Goal: Task Accomplishment & Management: Complete application form

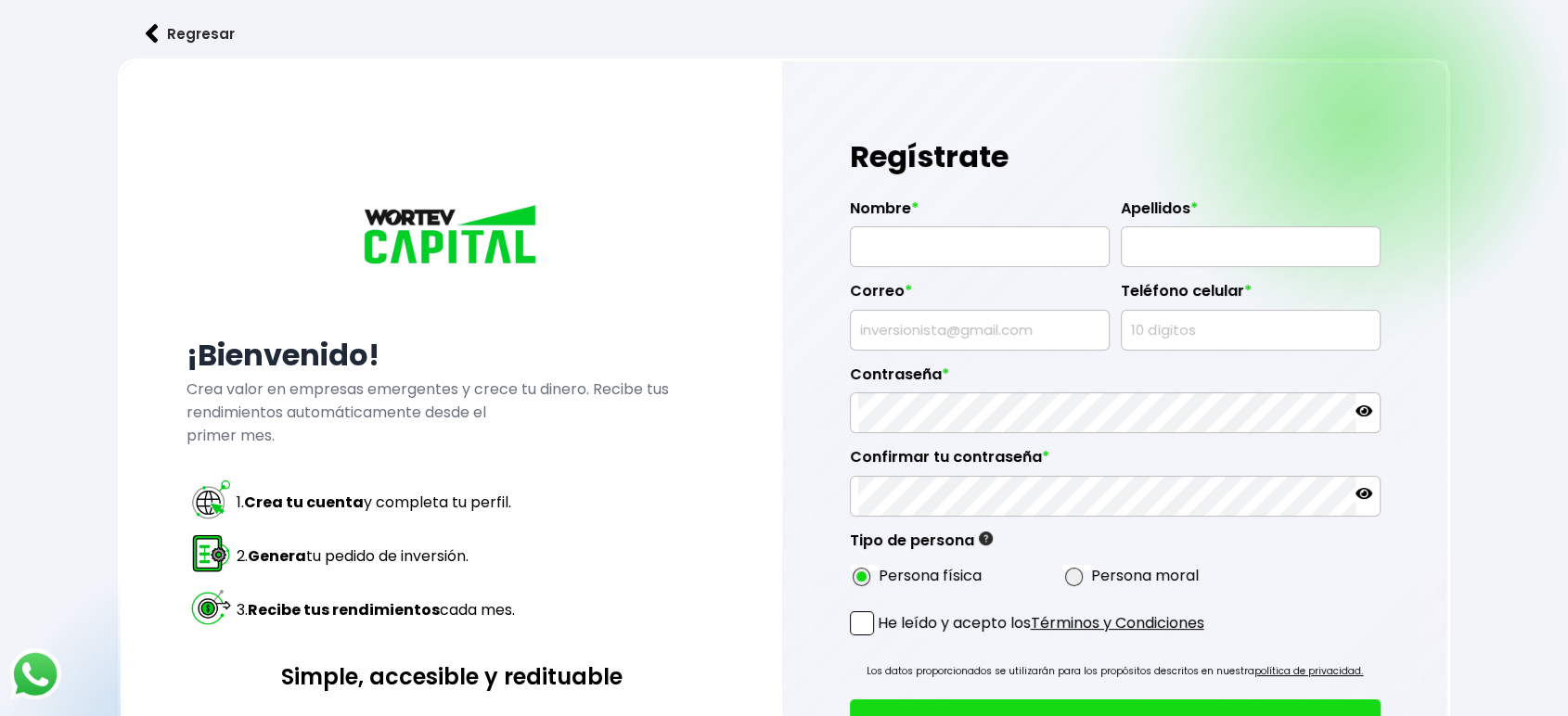
type input "[PERSON_NAME]"
type input "[EMAIL_ADDRESS][DOMAIN_NAME]"
type input "8045108212"
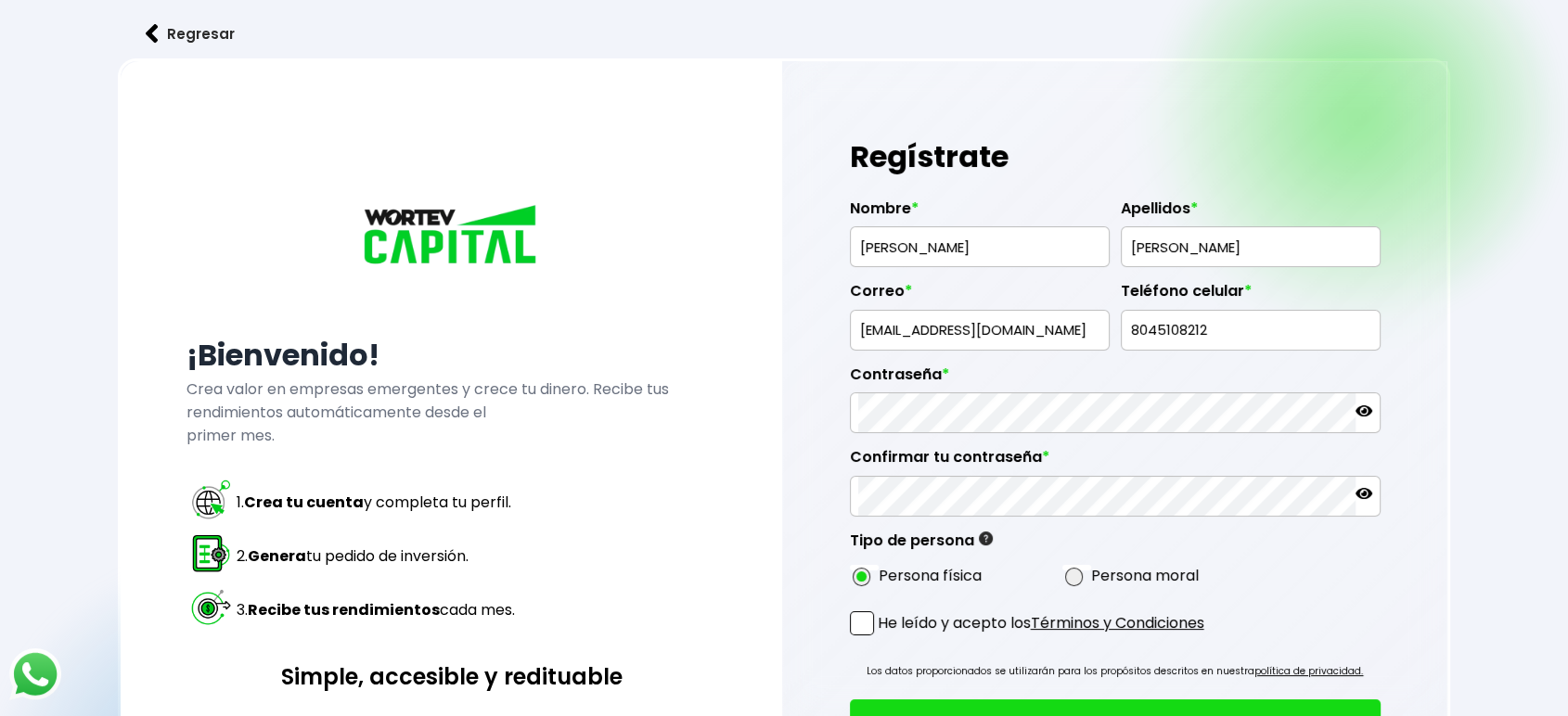
radio input "true"
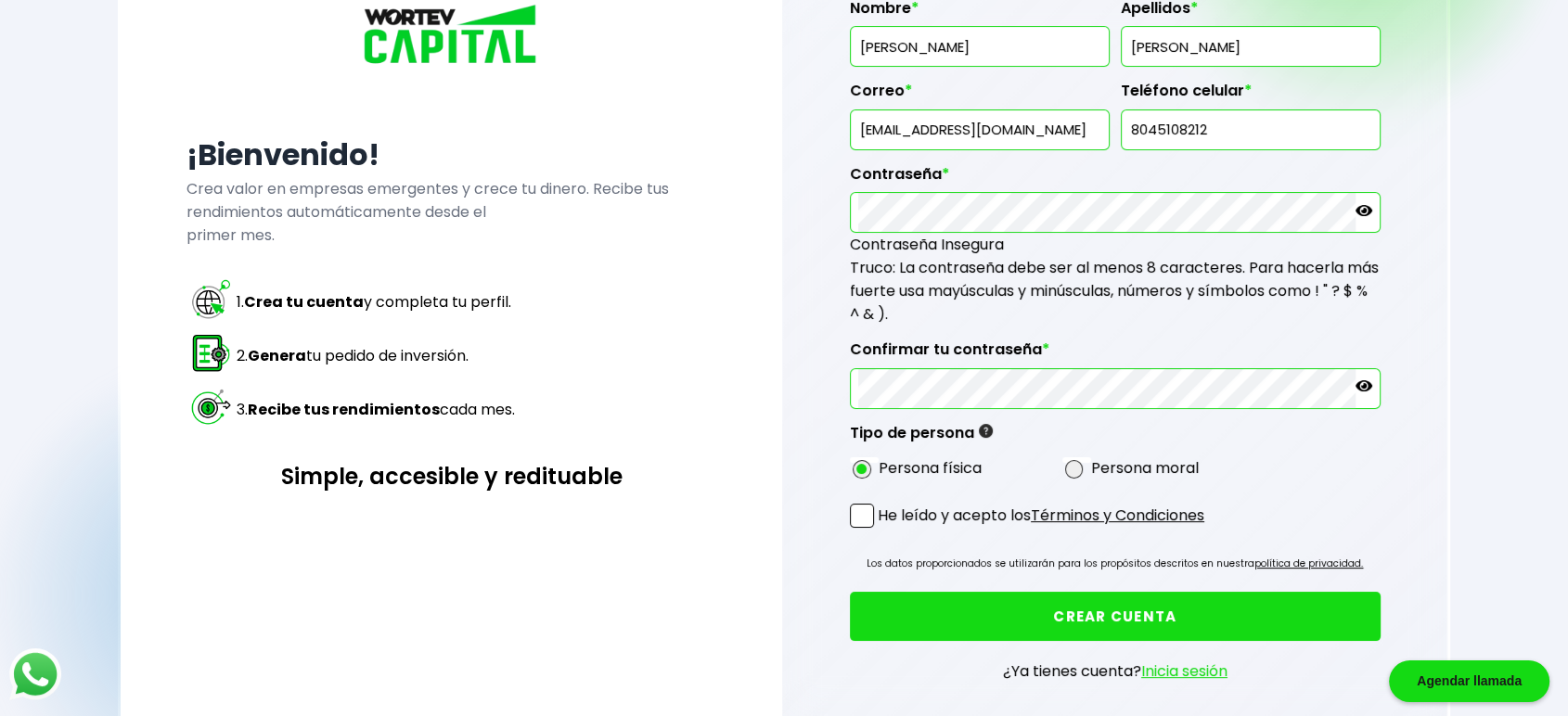
scroll to position [206, 0]
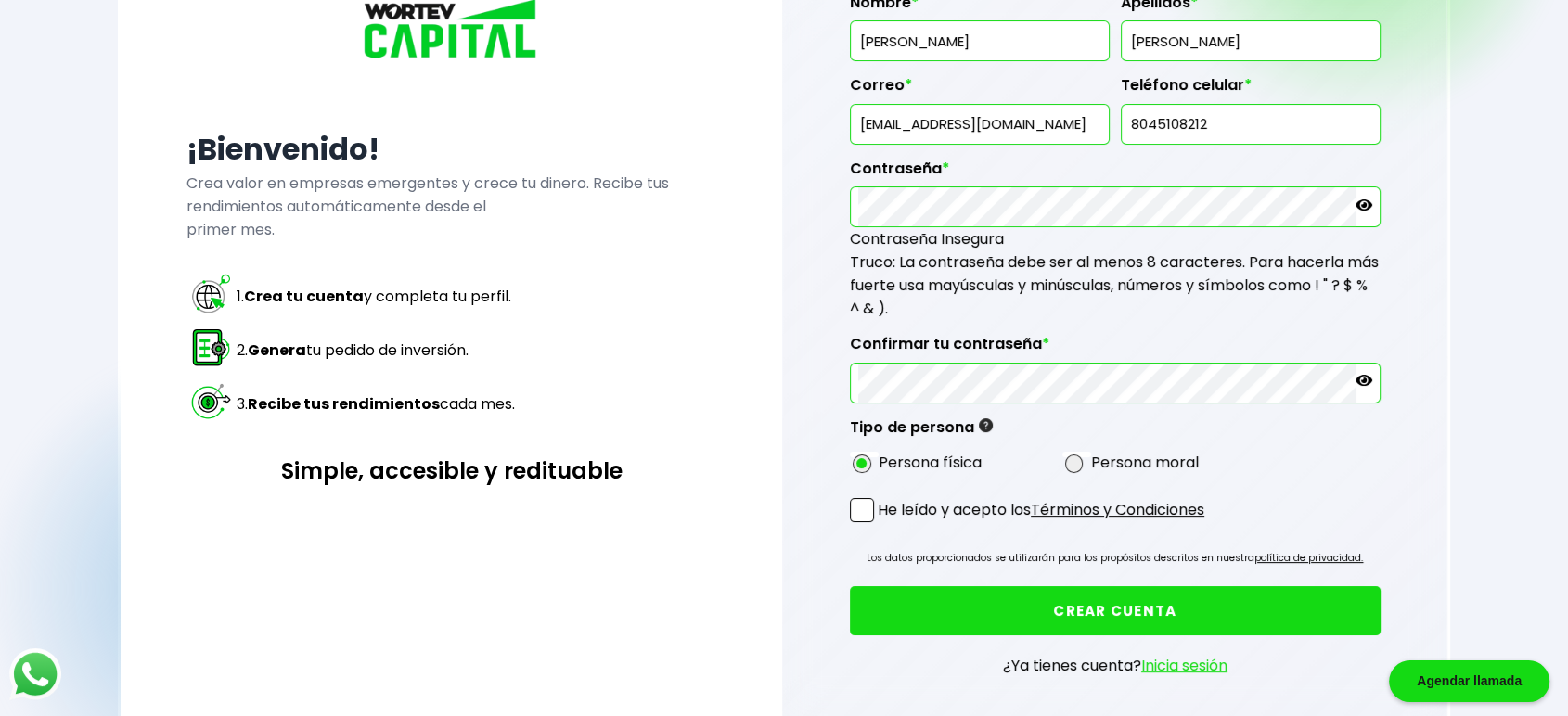
click at [872, 503] on span at bounding box center [862, 510] width 24 height 24
click at [882, 524] on input "He leído y acepto los Términos y Condiciones" at bounding box center [882, 524] width 0 height 0
click at [1030, 599] on button "CREAR CUENTA" at bounding box center [1115, 611] width 531 height 50
